Goal: Task Accomplishment & Management: Use online tool/utility

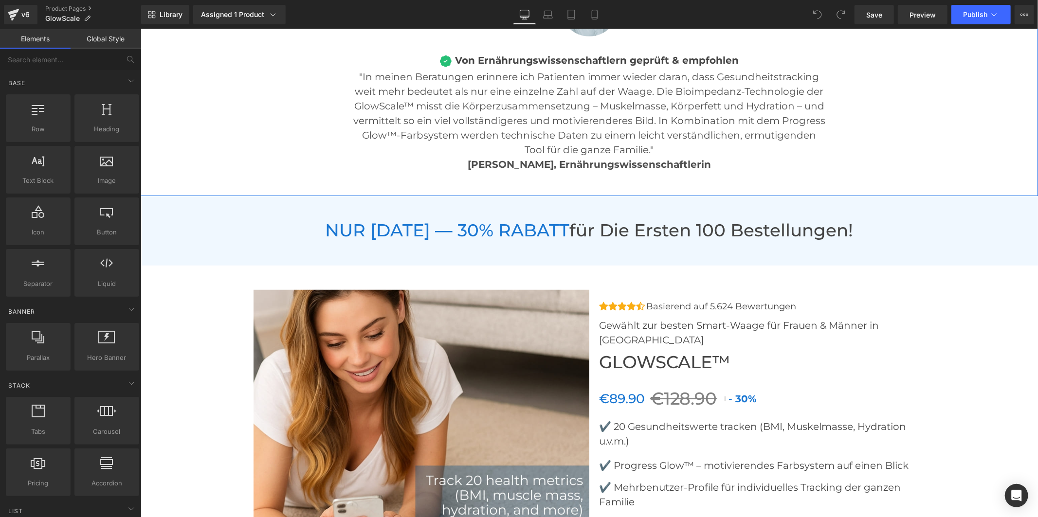
scroll to position [3676, 0]
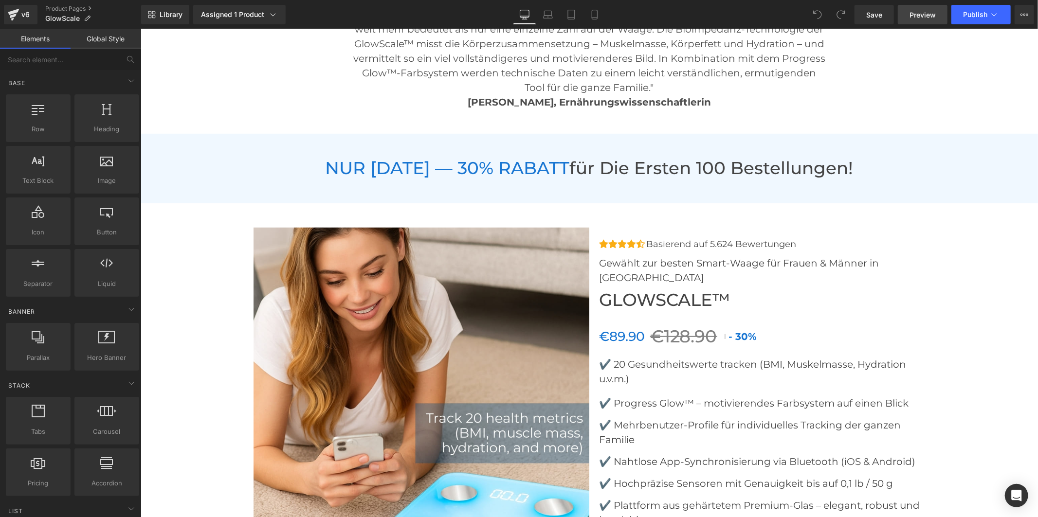
click at [926, 13] on span "Preview" at bounding box center [922, 15] width 26 height 10
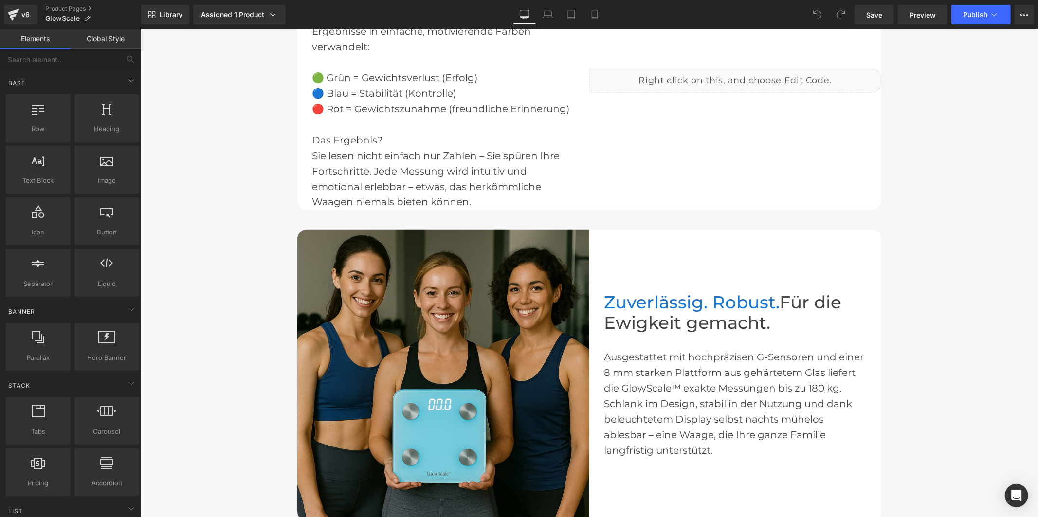
scroll to position [1243, 0]
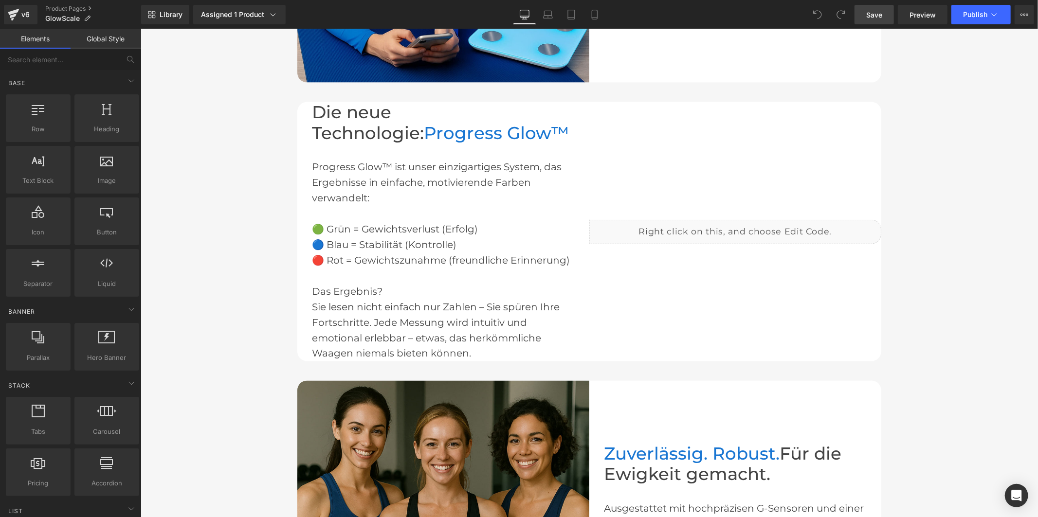
click at [866, 17] on link "Save" at bounding box center [873, 14] width 39 height 19
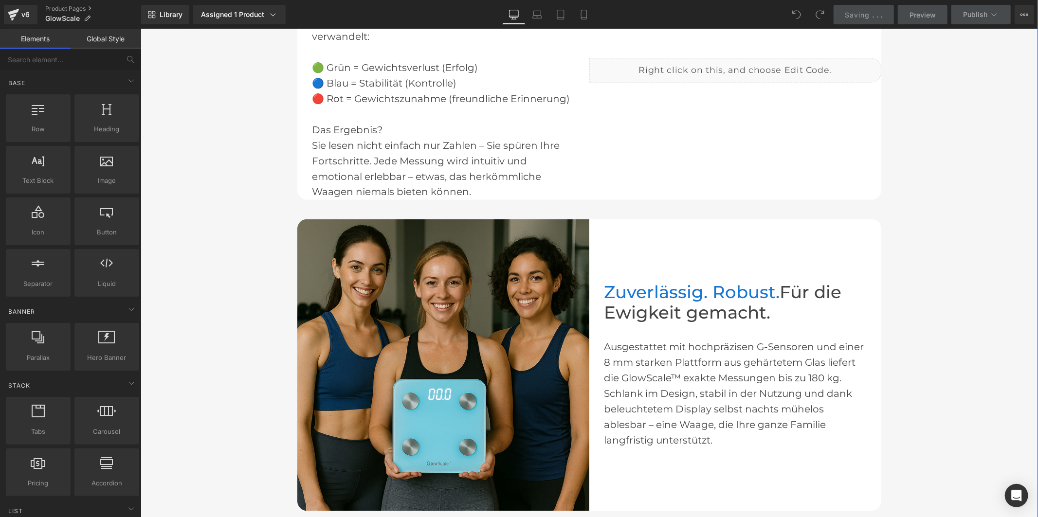
scroll to position [1405, 0]
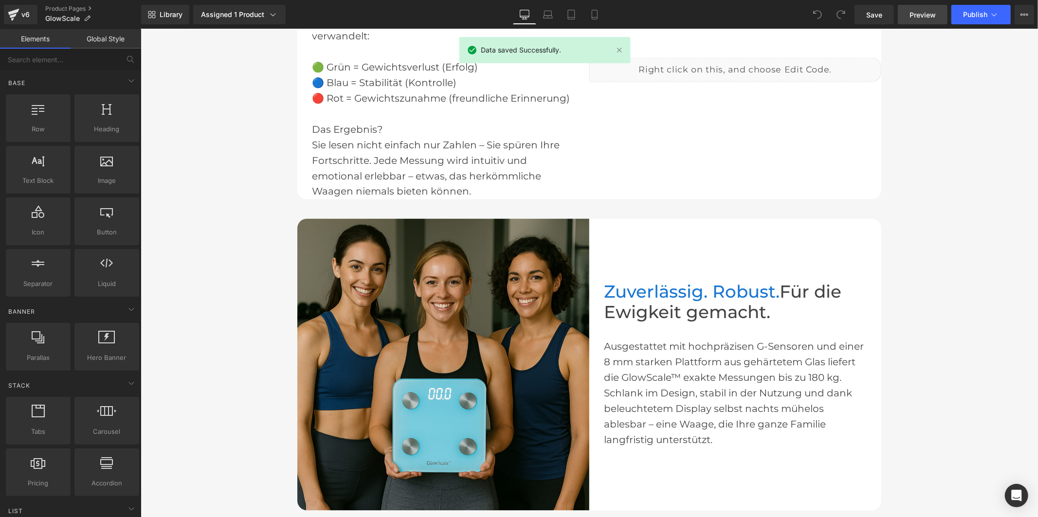
click at [927, 17] on span "Preview" at bounding box center [922, 15] width 26 height 10
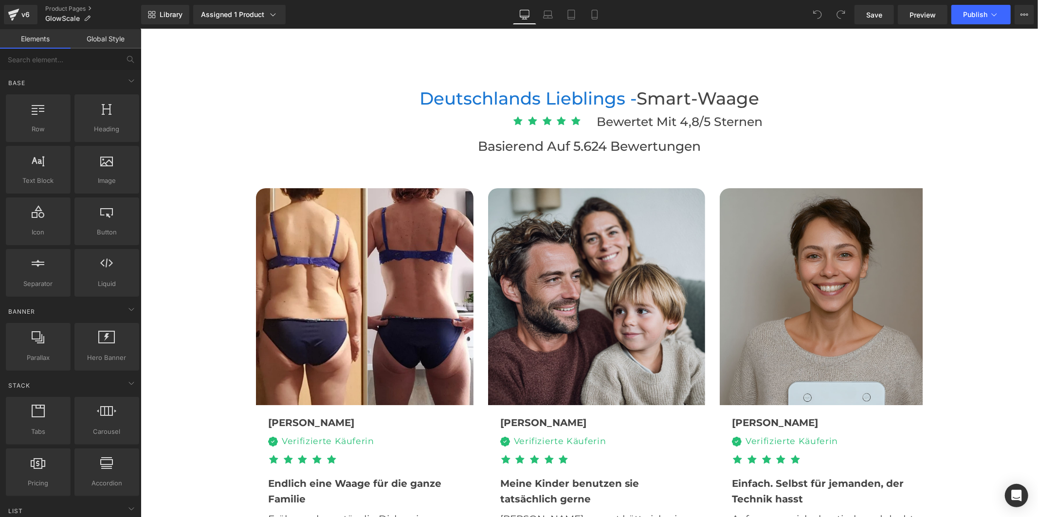
scroll to position [2919, 0]
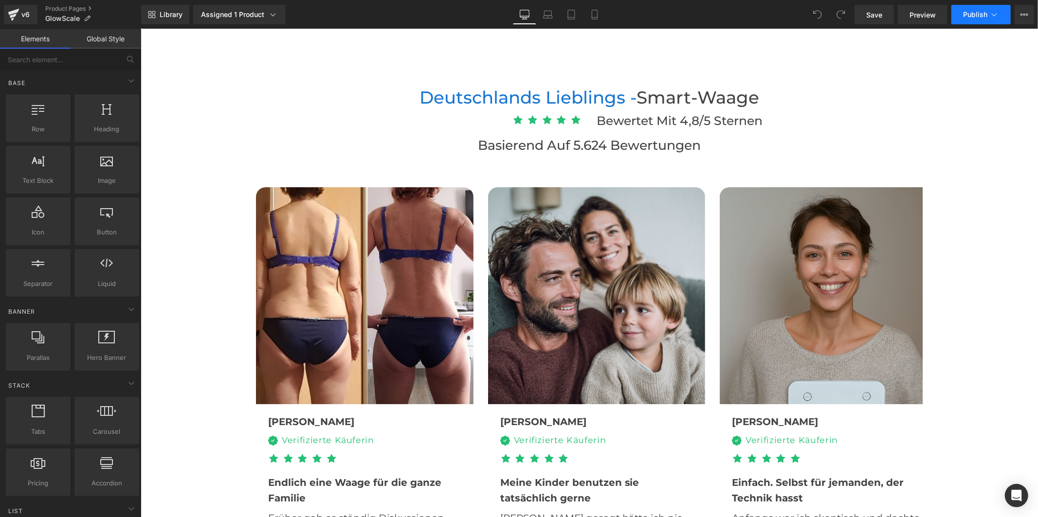
click at [970, 9] on button "Publish" at bounding box center [980, 14] width 59 height 19
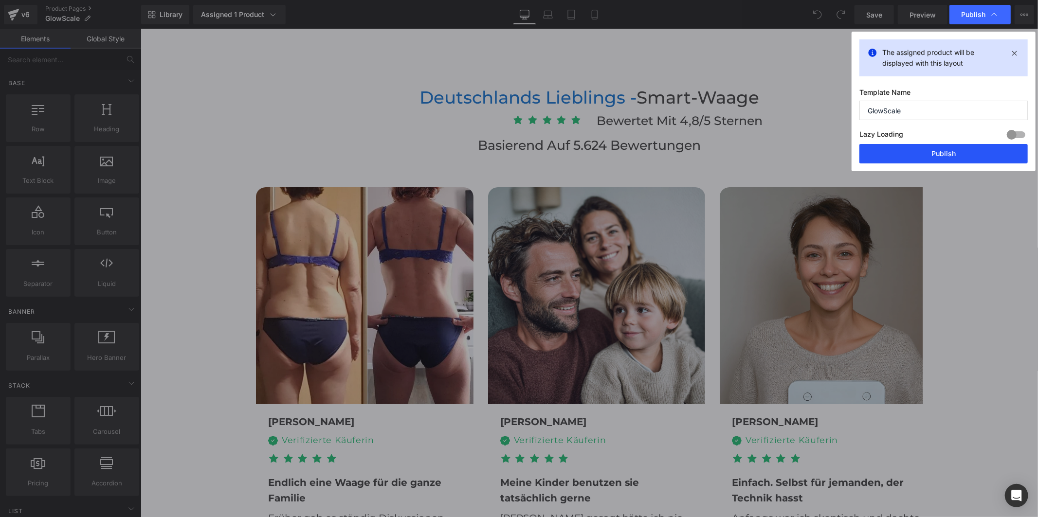
click at [920, 154] on button "Publish" at bounding box center [943, 153] width 168 height 19
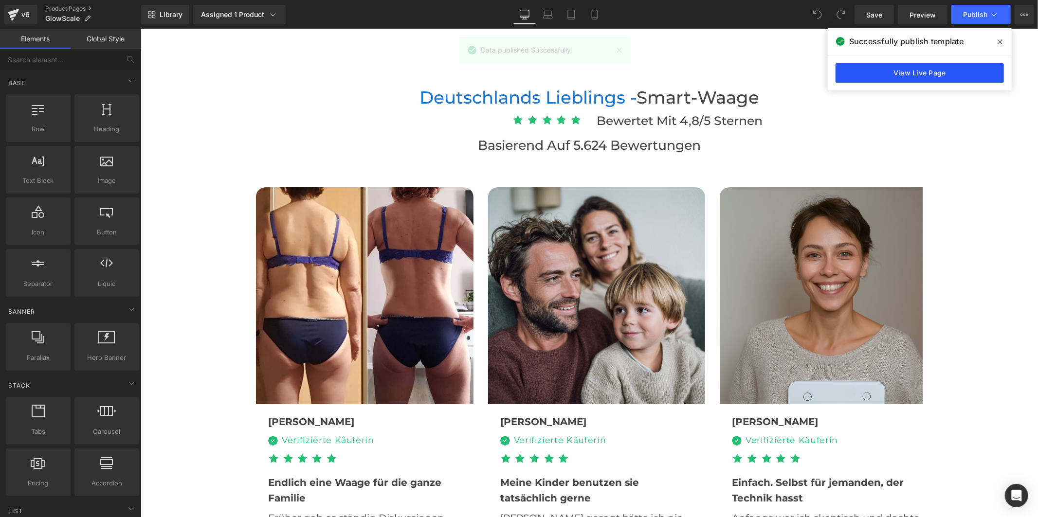
click at [916, 79] on link "View Live Page" at bounding box center [919, 72] width 168 height 19
